Goal: Task Accomplishment & Management: Use online tool/utility

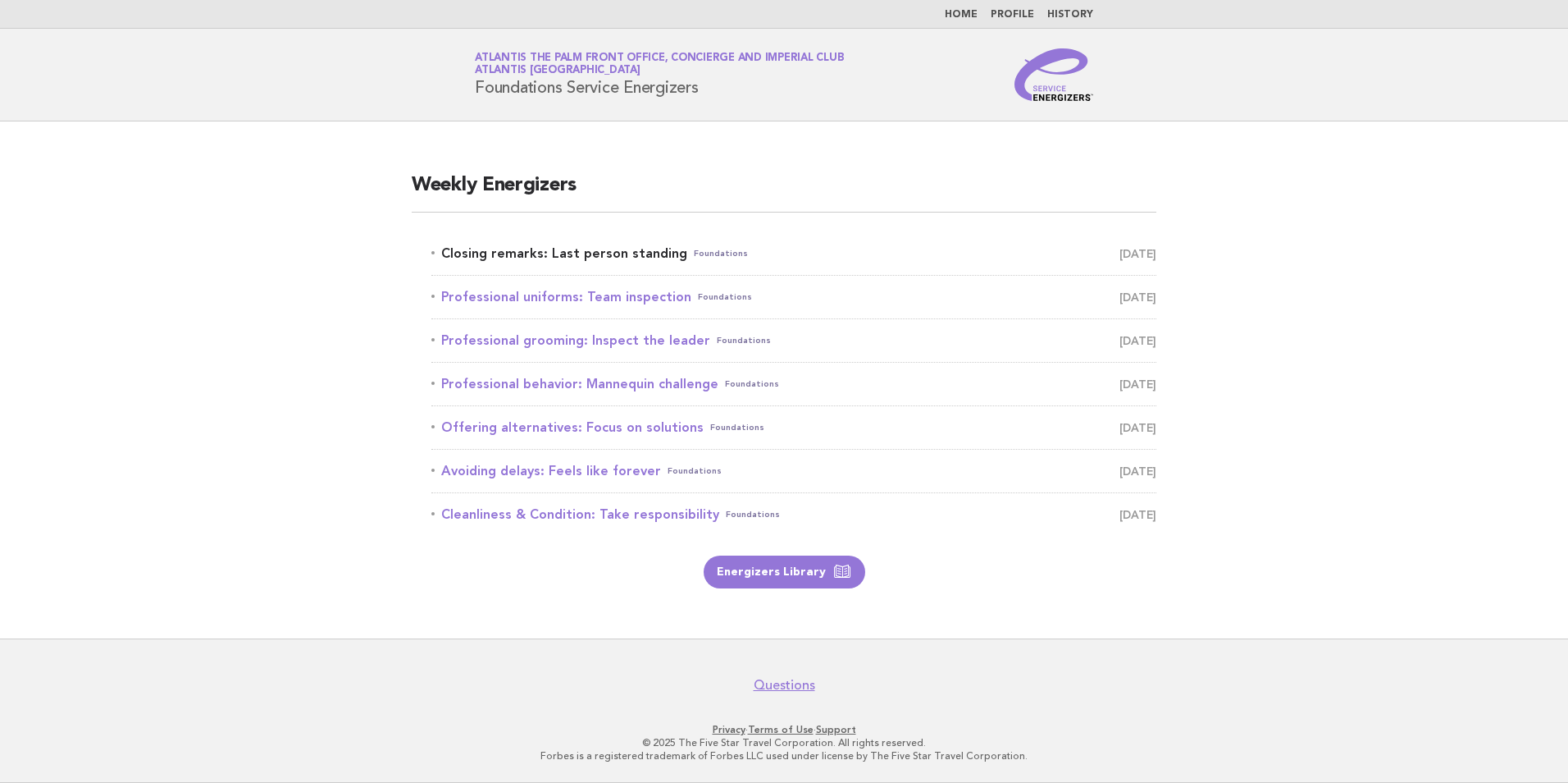
click at [596, 250] on link "Closing remarks: Last person standing Foundations September 2" at bounding box center [793, 253] width 724 height 23
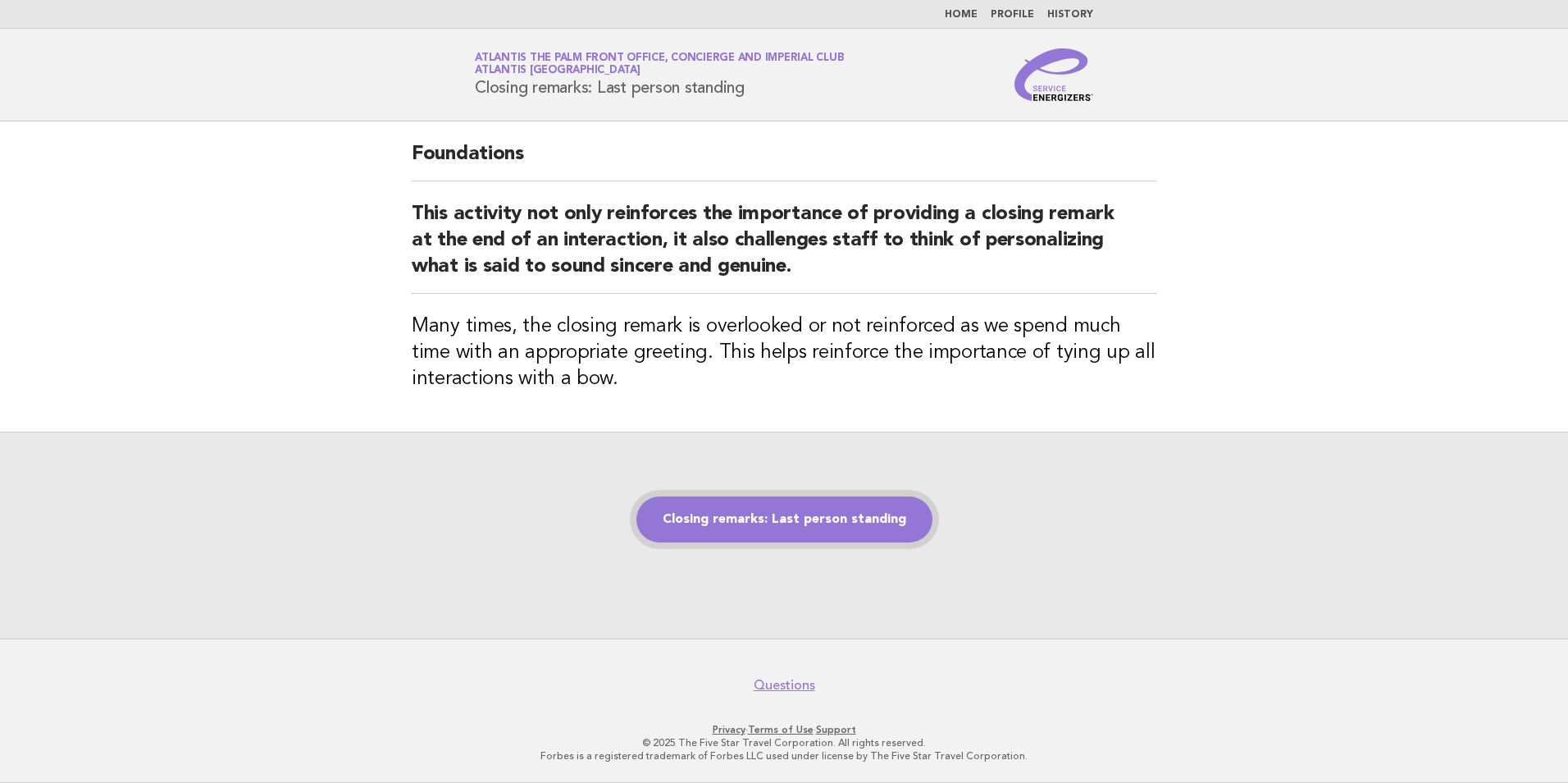
click at [764, 514] on link "Closing remarks: Last person standing" at bounding box center [784, 519] width 296 height 46
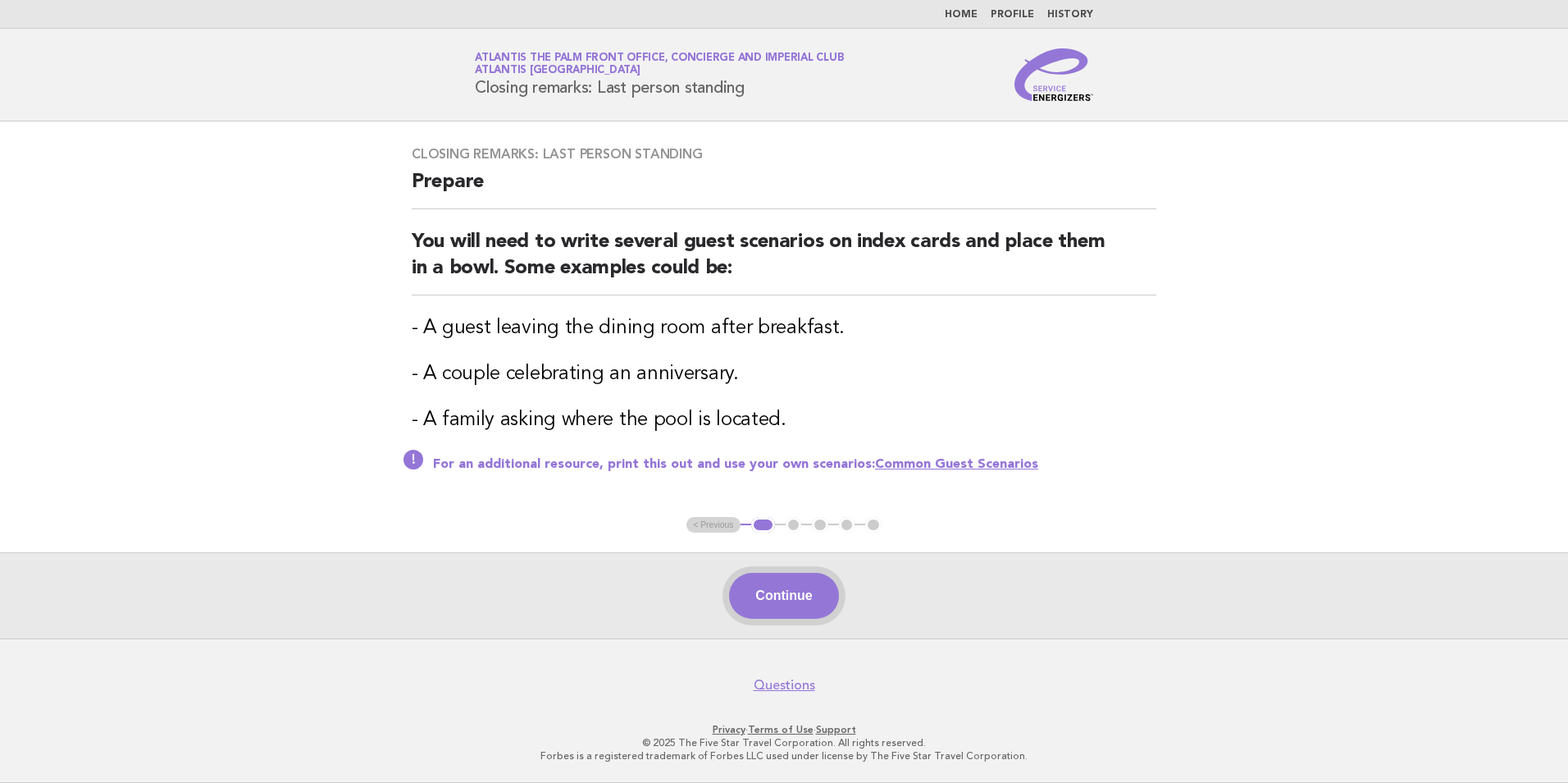
click at [787, 595] on button "Continue" at bounding box center [783, 595] width 109 height 46
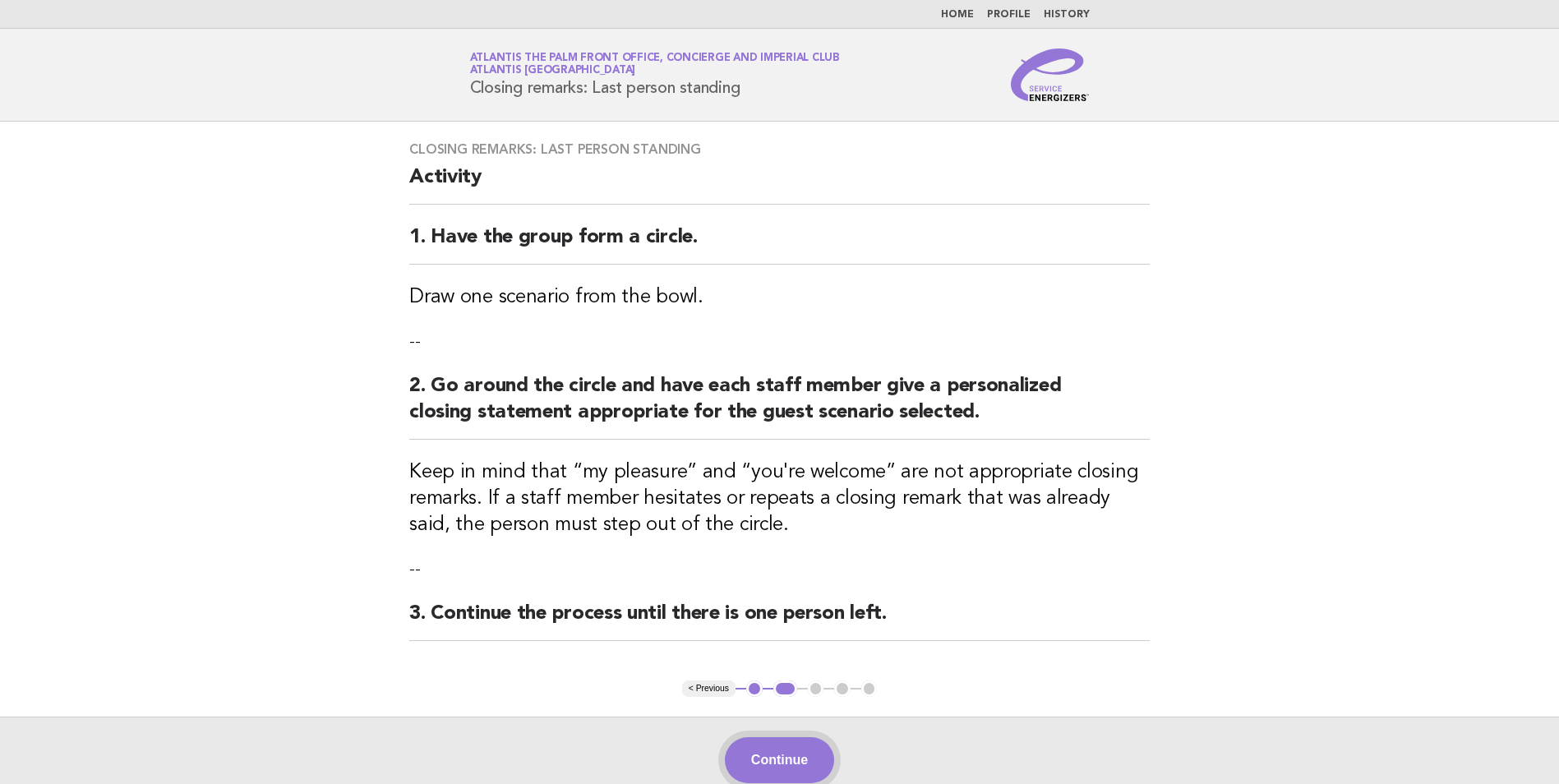
click at [785, 749] on button "Continue" at bounding box center [780, 759] width 110 height 46
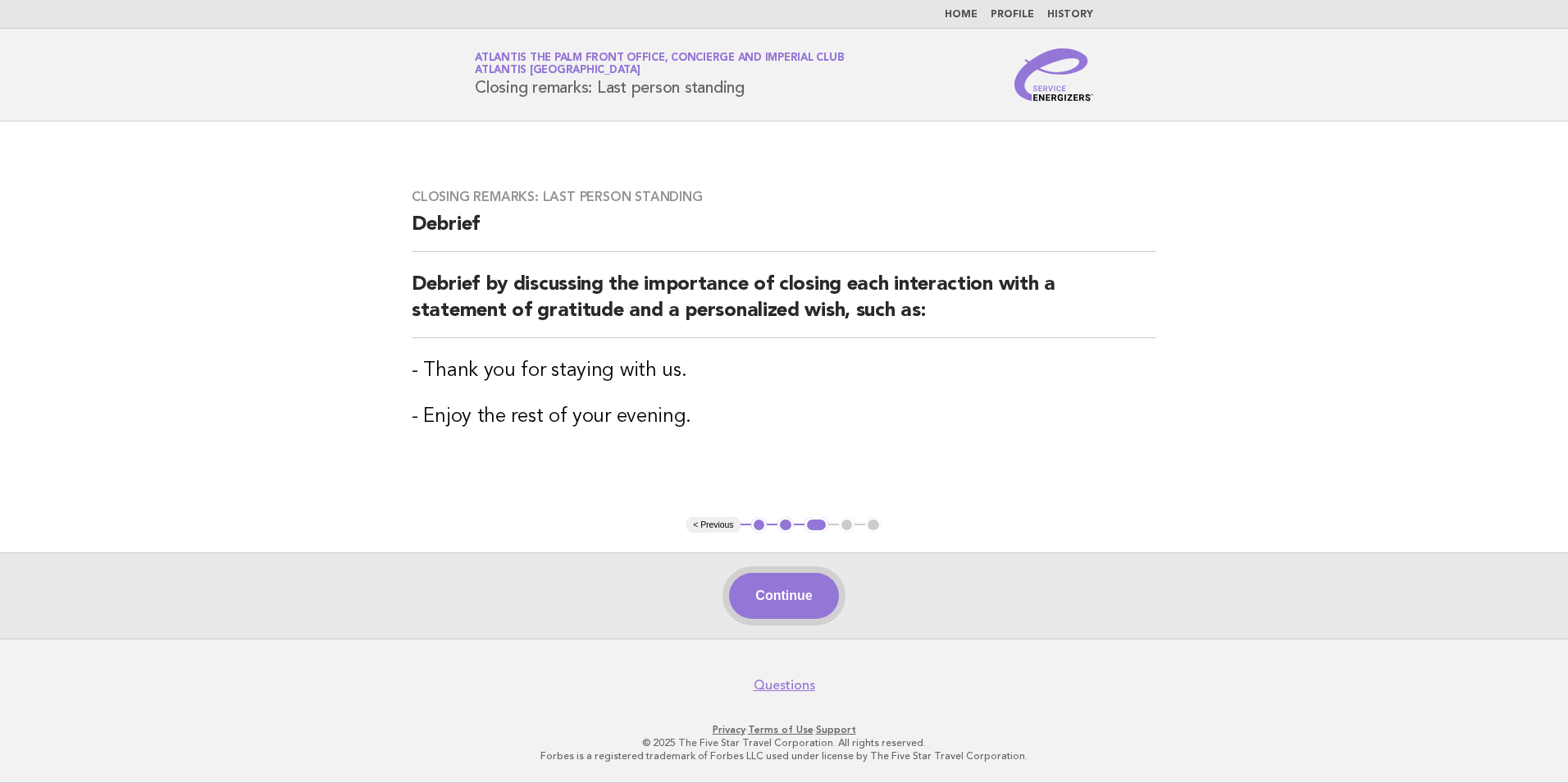
click at [791, 588] on button "Continue" at bounding box center [783, 595] width 109 height 46
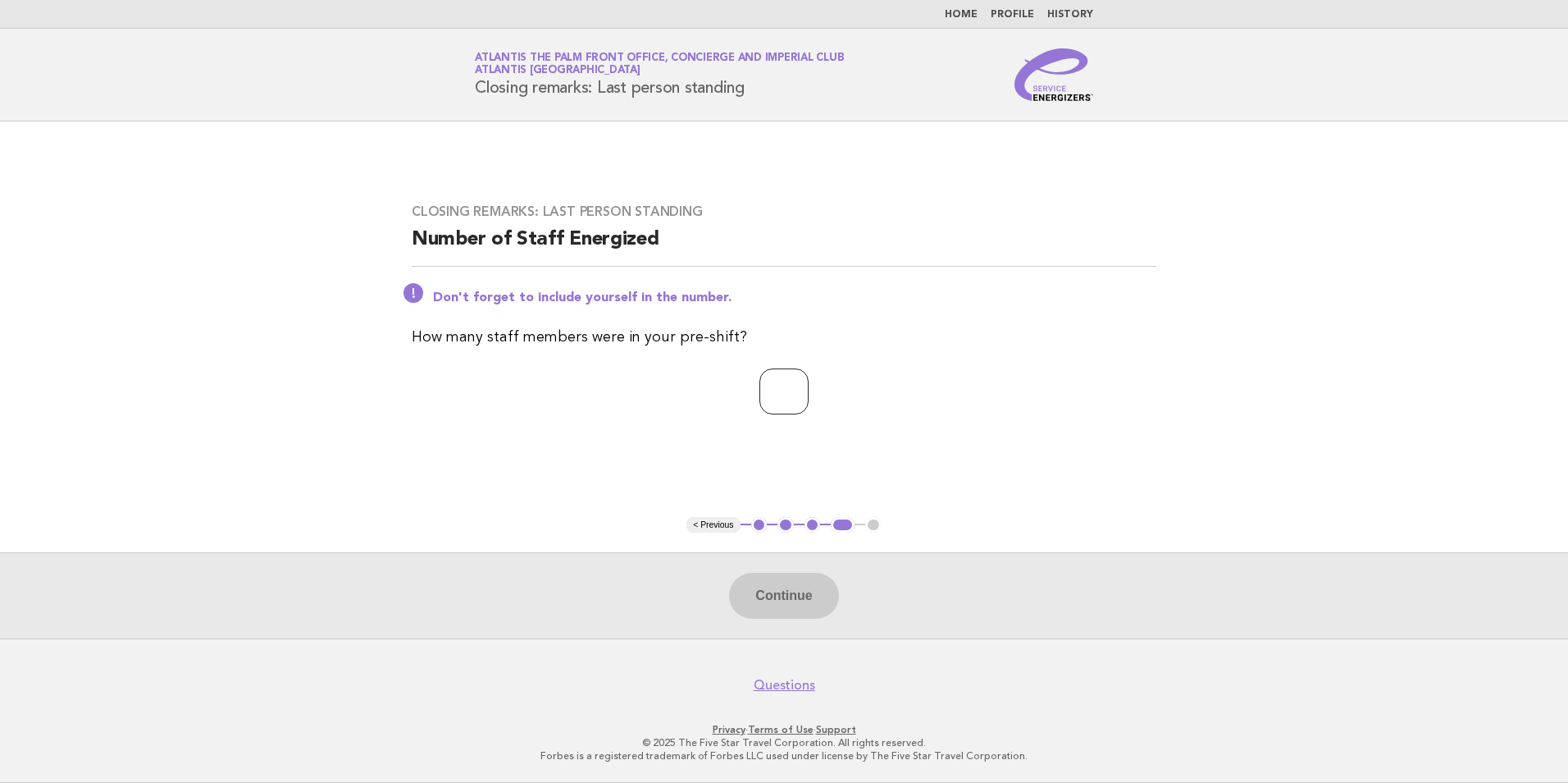
click at [764, 381] on input "number" at bounding box center [784, 391] width 49 height 46
type input "*"
drag, startPoint x: 777, startPoint y: 598, endPoint x: 67, endPoint y: 436, distance: 728.2
click at [777, 597] on button "Continue" at bounding box center [783, 595] width 109 height 46
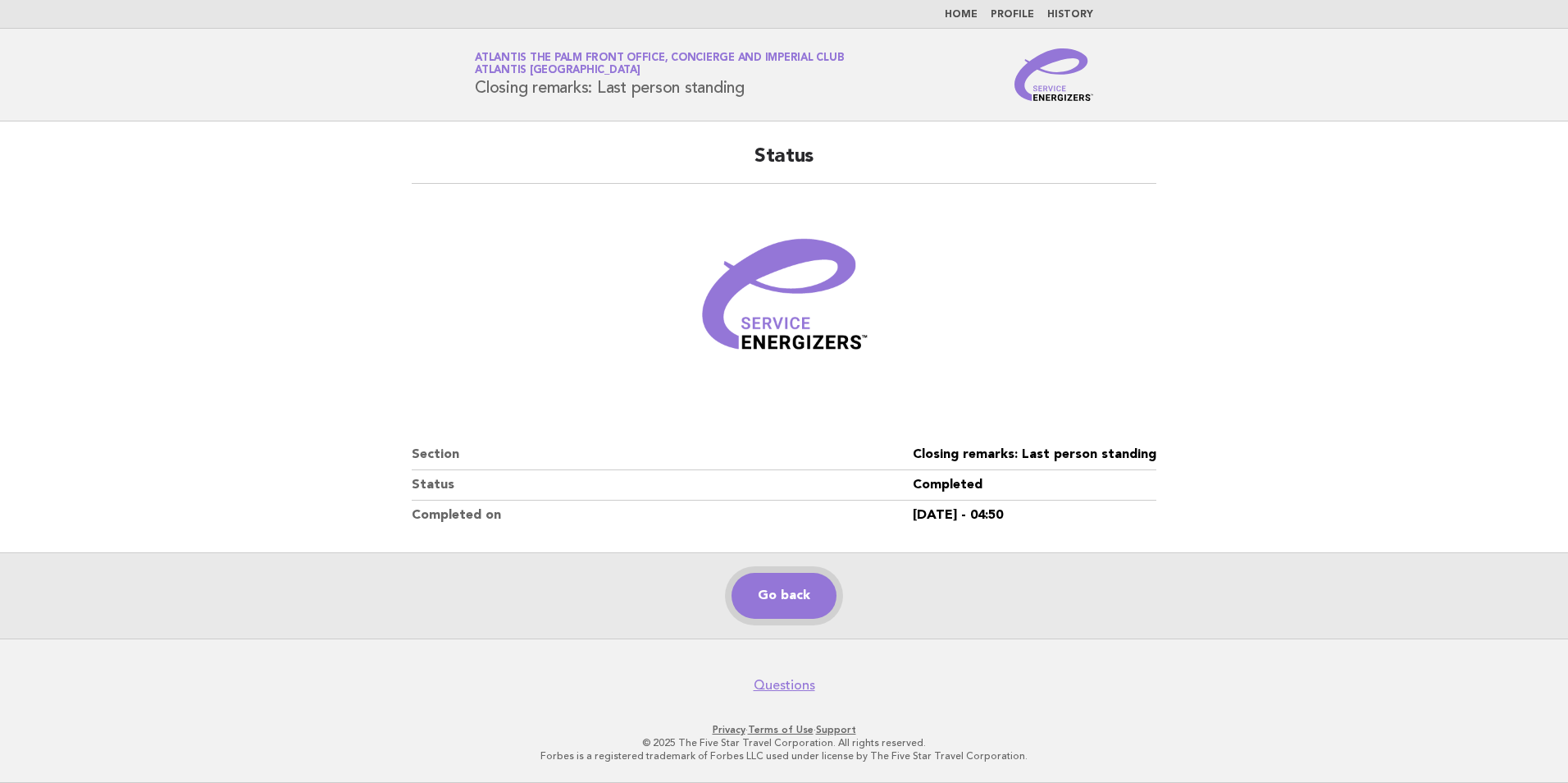
click at [788, 594] on link "Go back" at bounding box center [784, 595] width 105 height 46
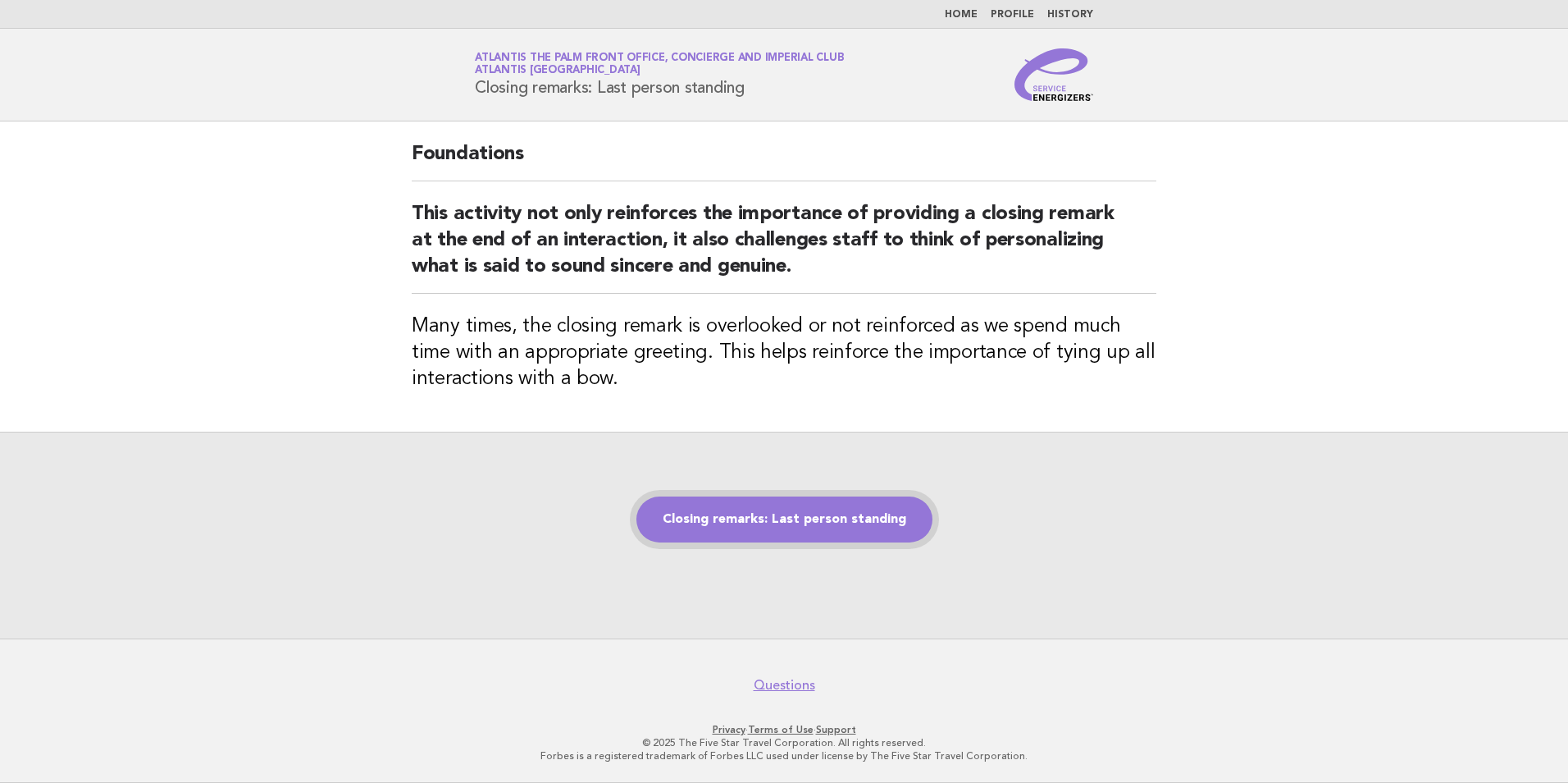
click at [754, 519] on link "Closing remarks: Last person standing" at bounding box center [784, 519] width 296 height 46
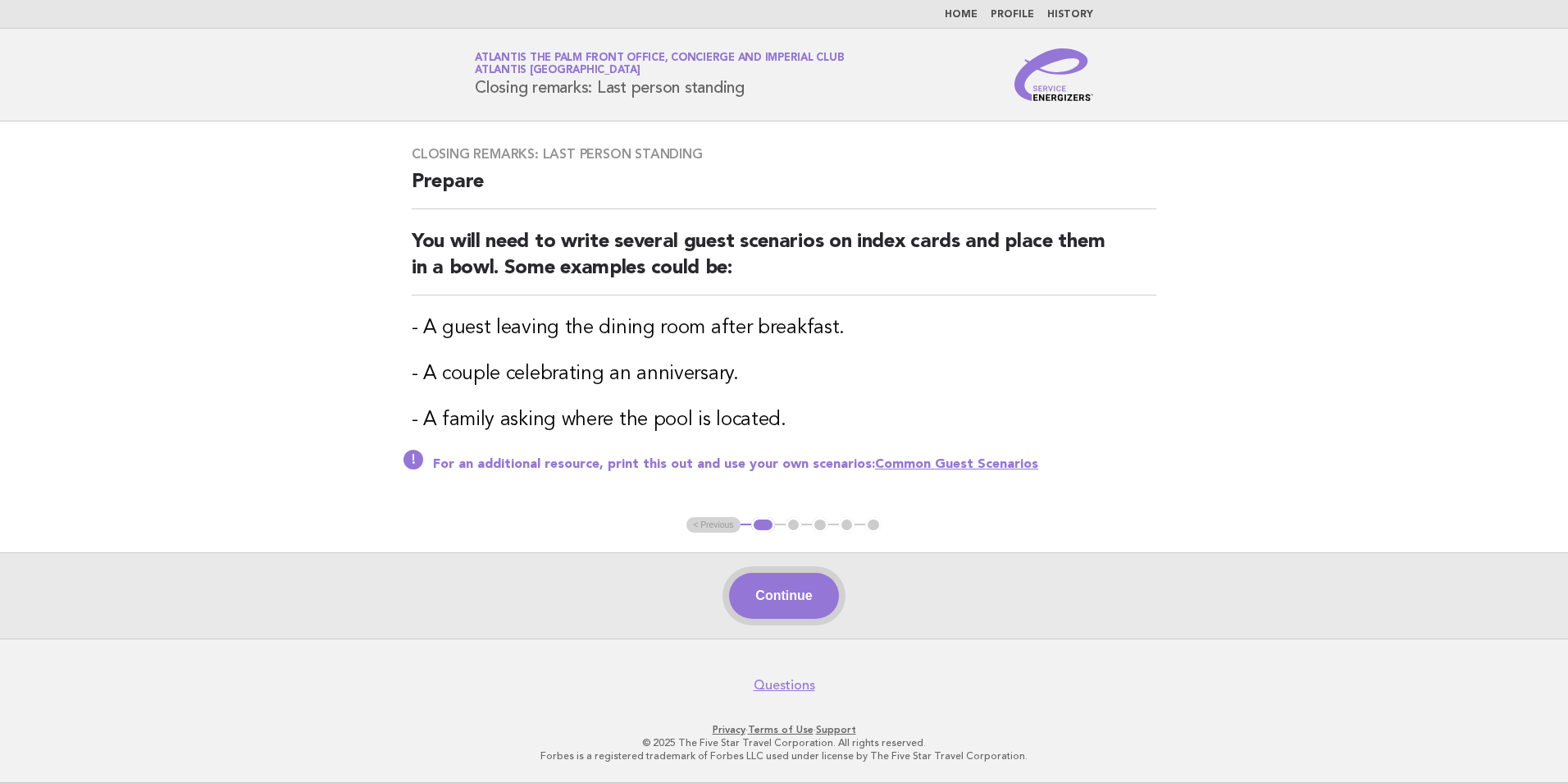
click at [758, 601] on button "Continue" at bounding box center [783, 595] width 109 height 46
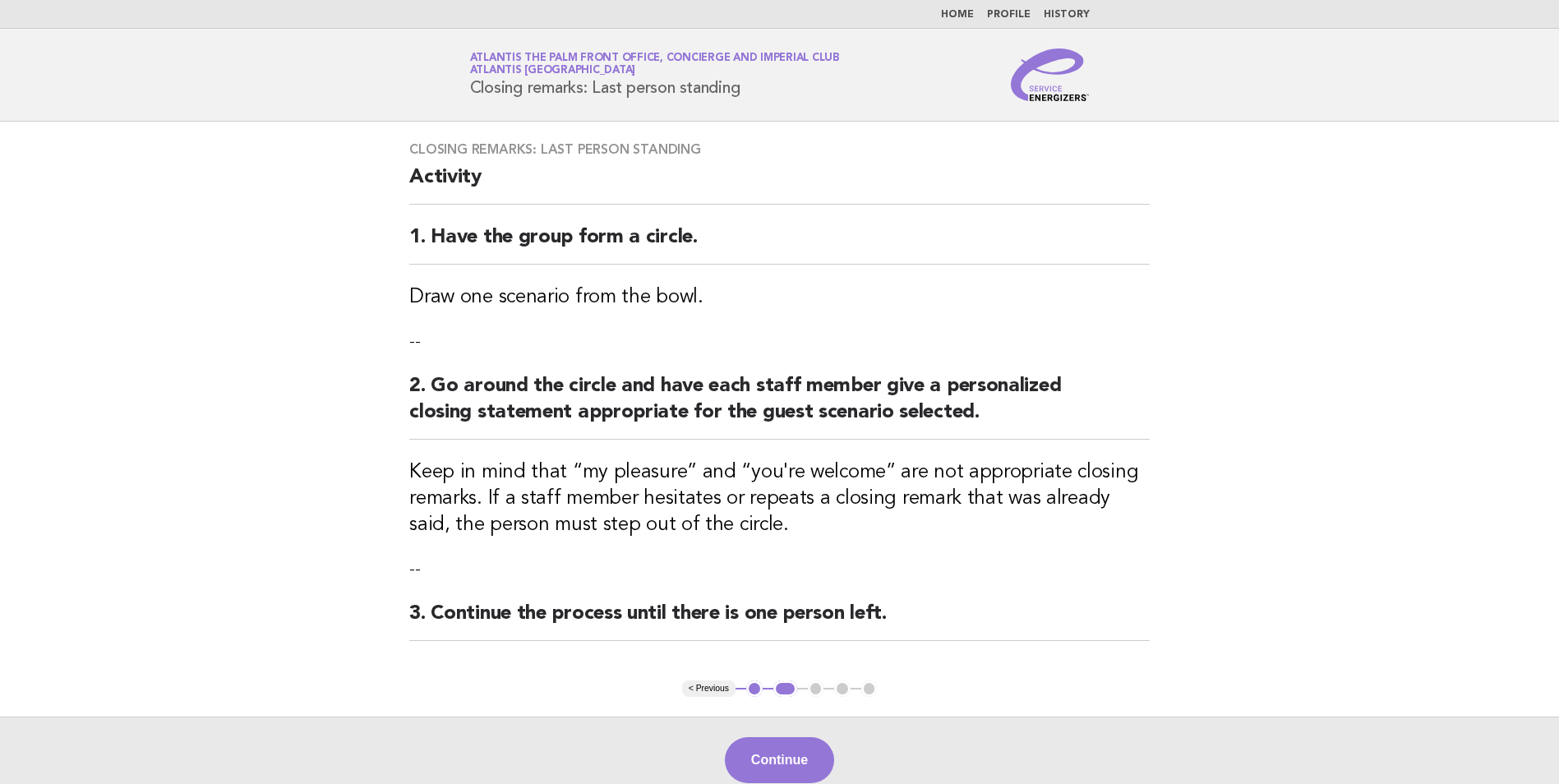
click at [765, 726] on div "Continue" at bounding box center [780, 758] width 1559 height 86
click at [752, 748] on button "Continue" at bounding box center [780, 759] width 110 height 46
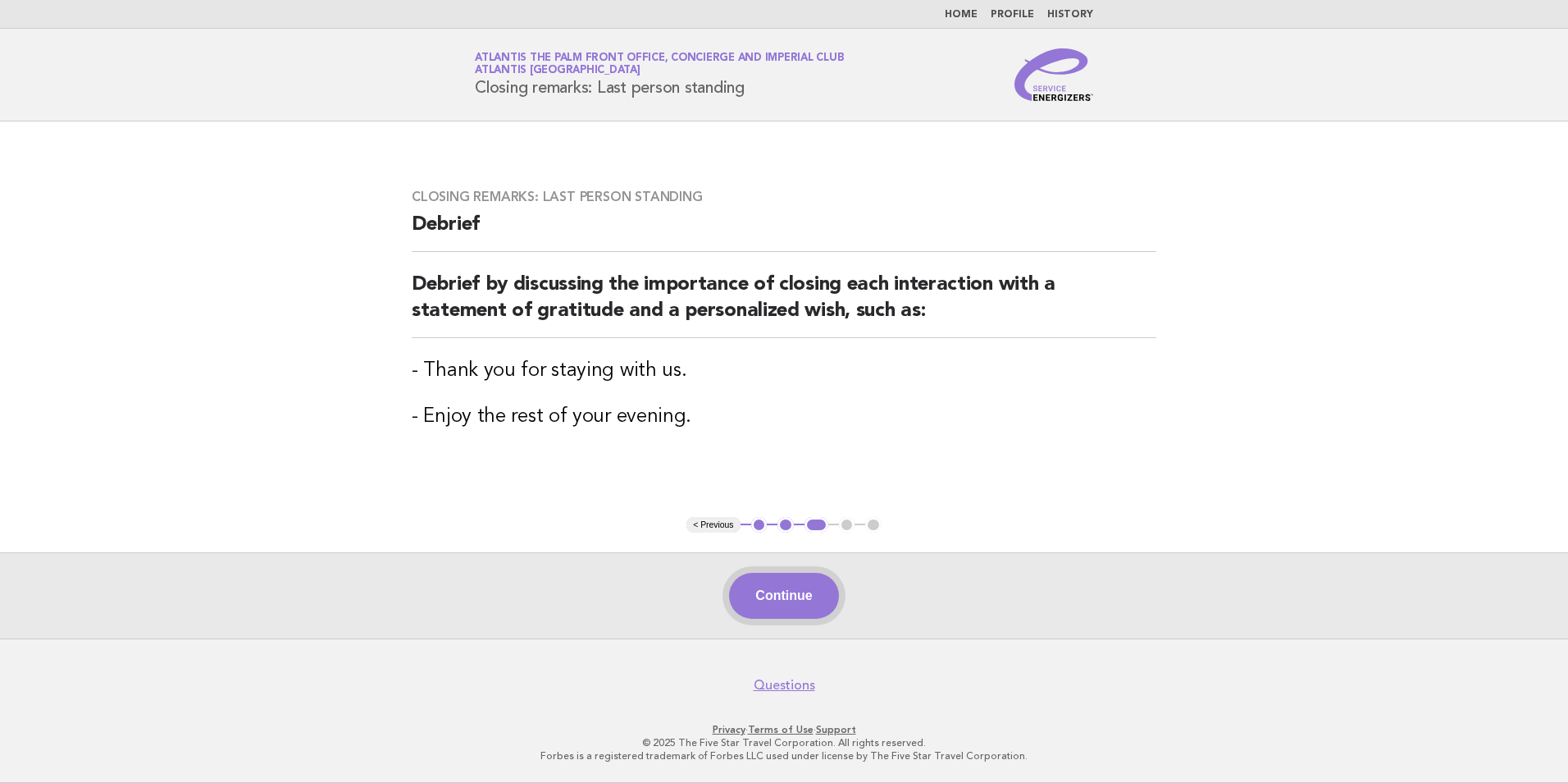
click at [784, 586] on button "Continue" at bounding box center [783, 595] width 109 height 46
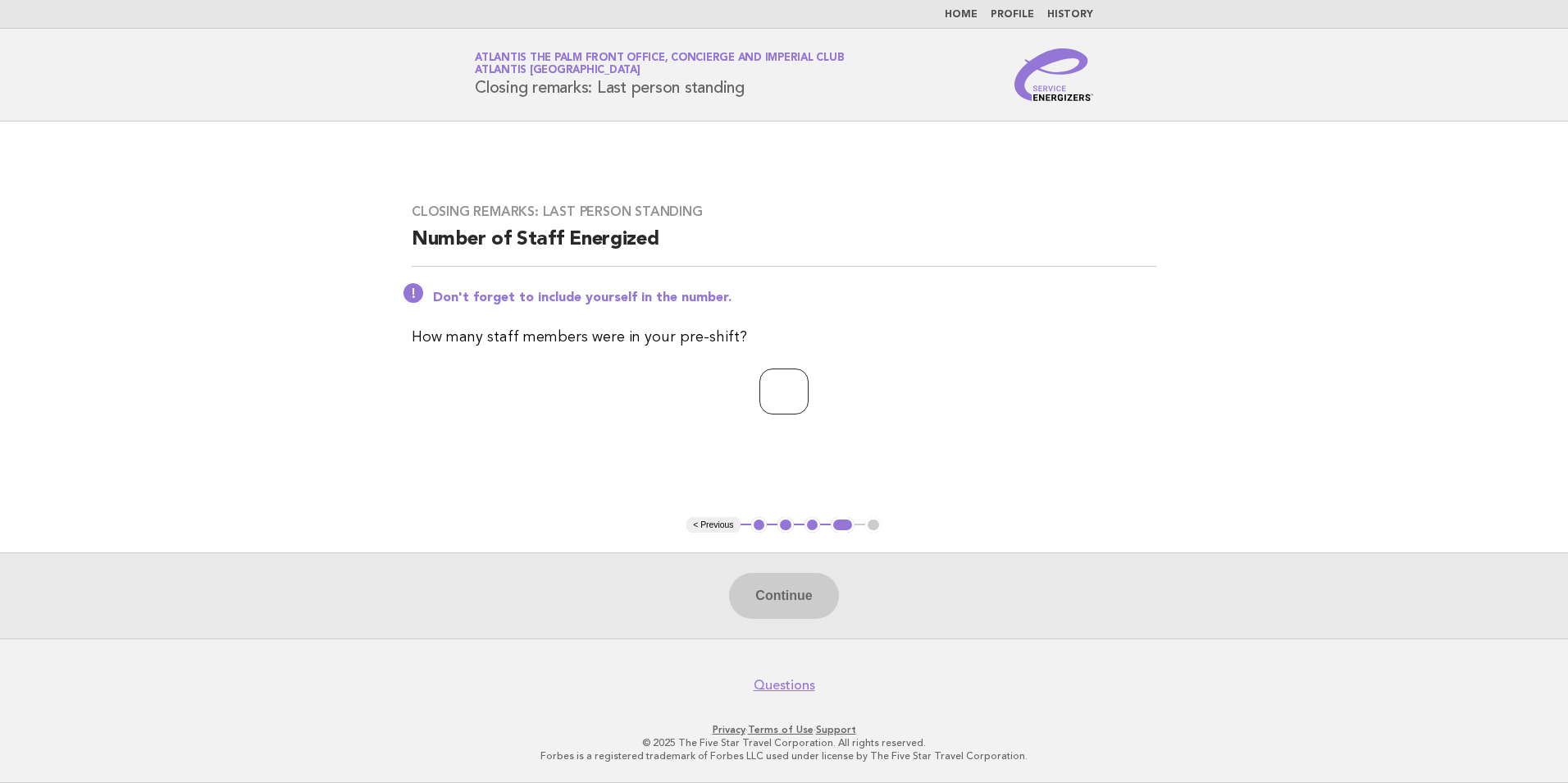
click at [798, 394] on input "number" at bounding box center [784, 391] width 49 height 46
type input "*"
type input "**"
drag, startPoint x: 766, startPoint y: 605, endPoint x: 759, endPoint y: 567, distance: 38.6
click at [767, 605] on button "Continue" at bounding box center [783, 595] width 109 height 46
